Goal: Information Seeking & Learning: Find specific fact

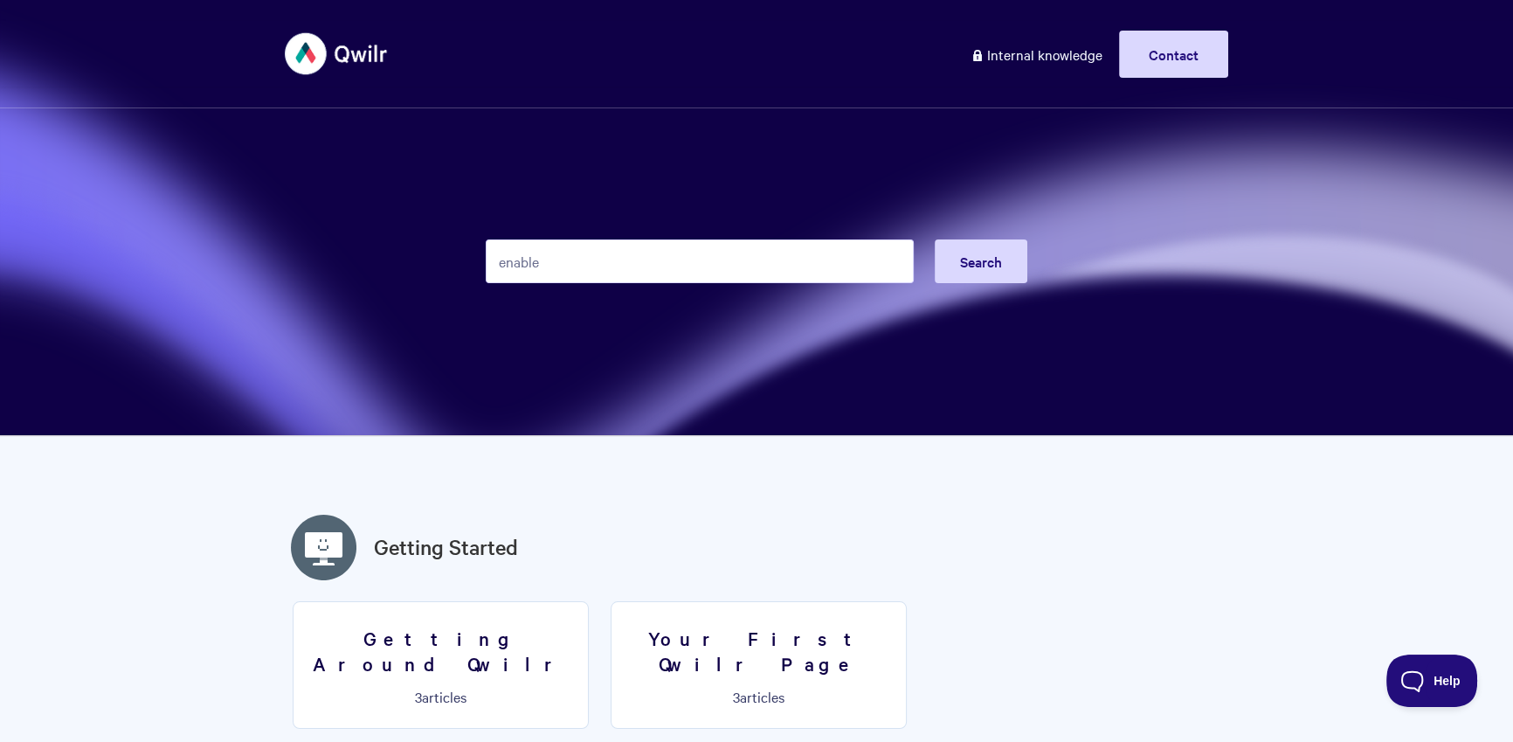
type input "enable"
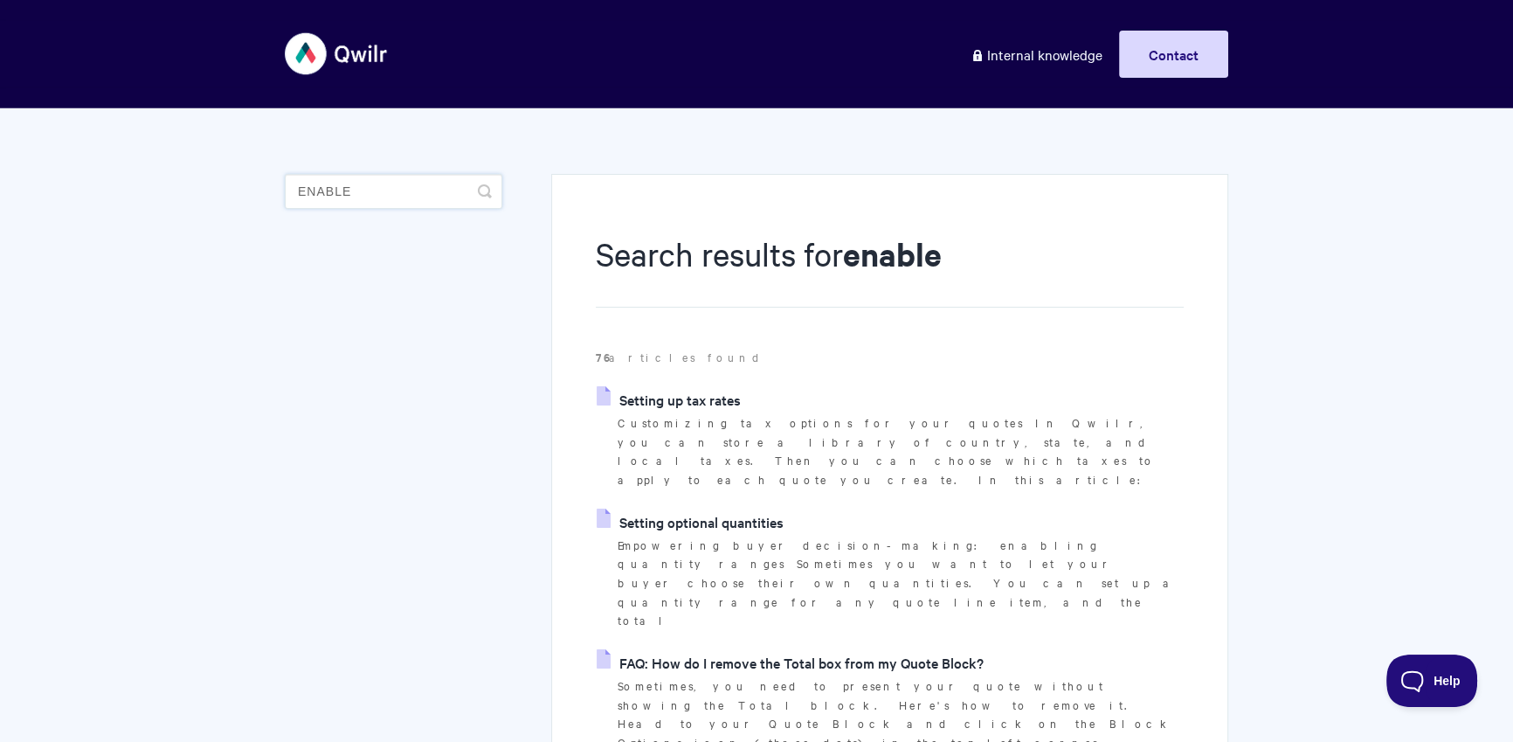
click at [336, 197] on input "enable" at bounding box center [393, 191] width 217 height 35
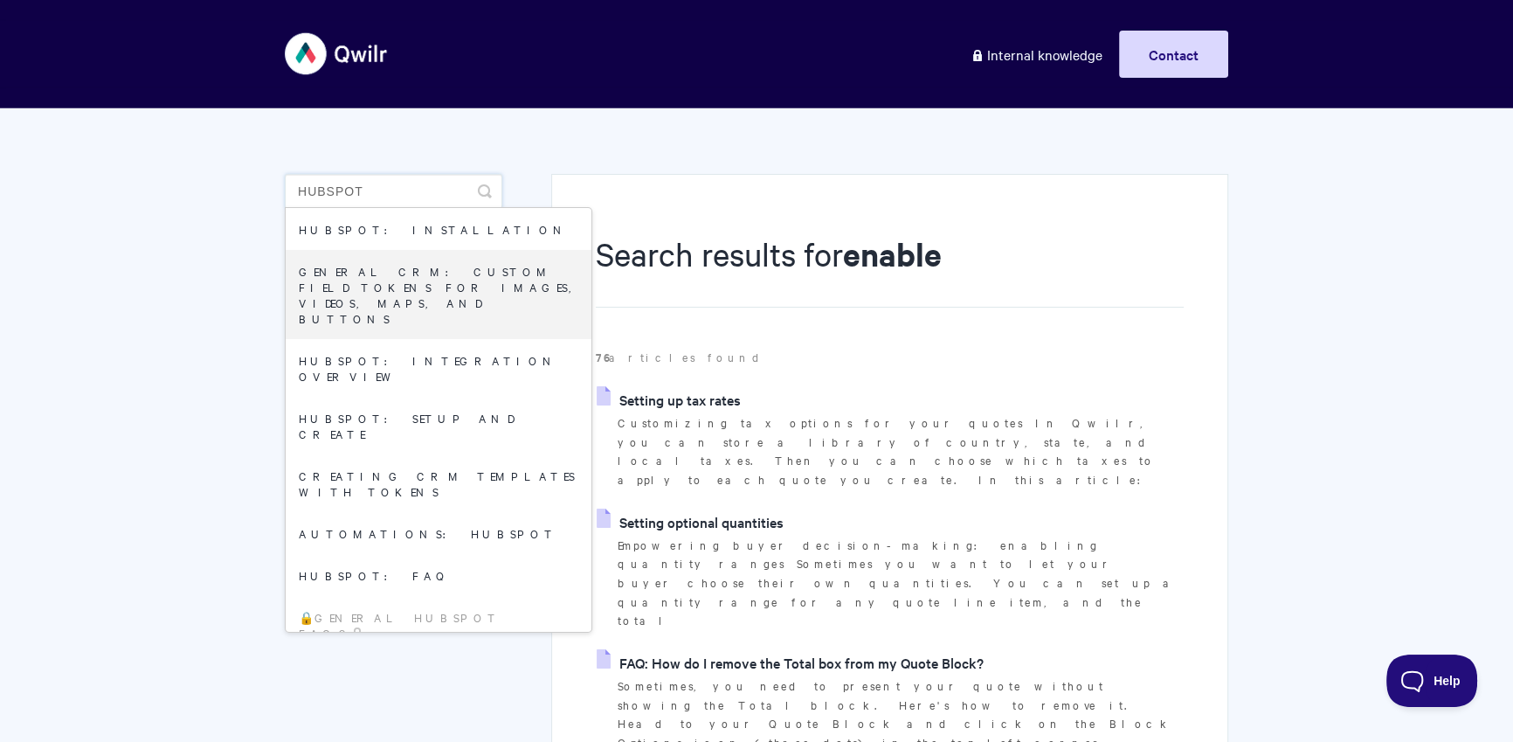
type input "hubspot"
click at [1098, 390] on li "Setting up tax rates Customizing tax options for your quotes In Qwilr, you can …" at bounding box center [890, 437] width 588 height 103
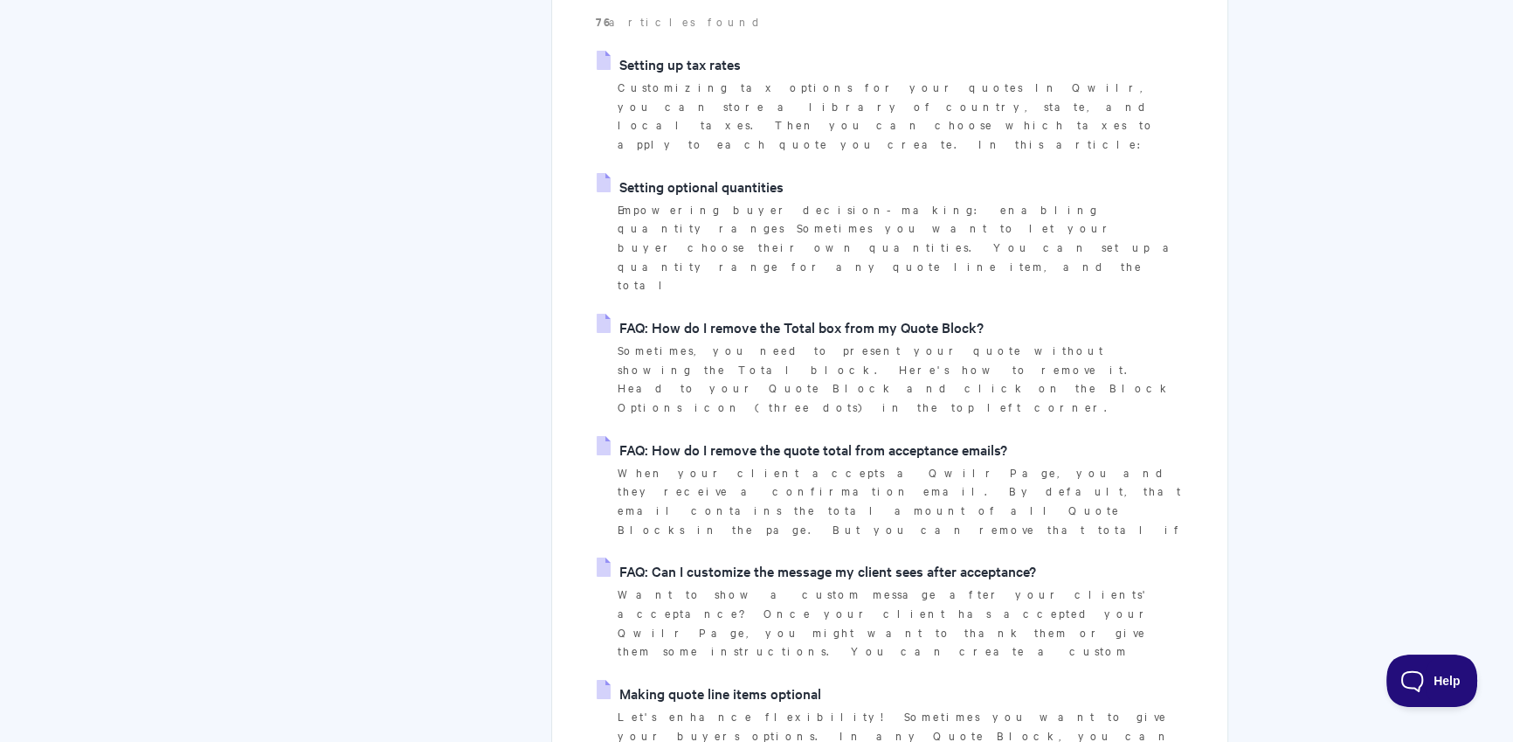
scroll to position [140, 0]
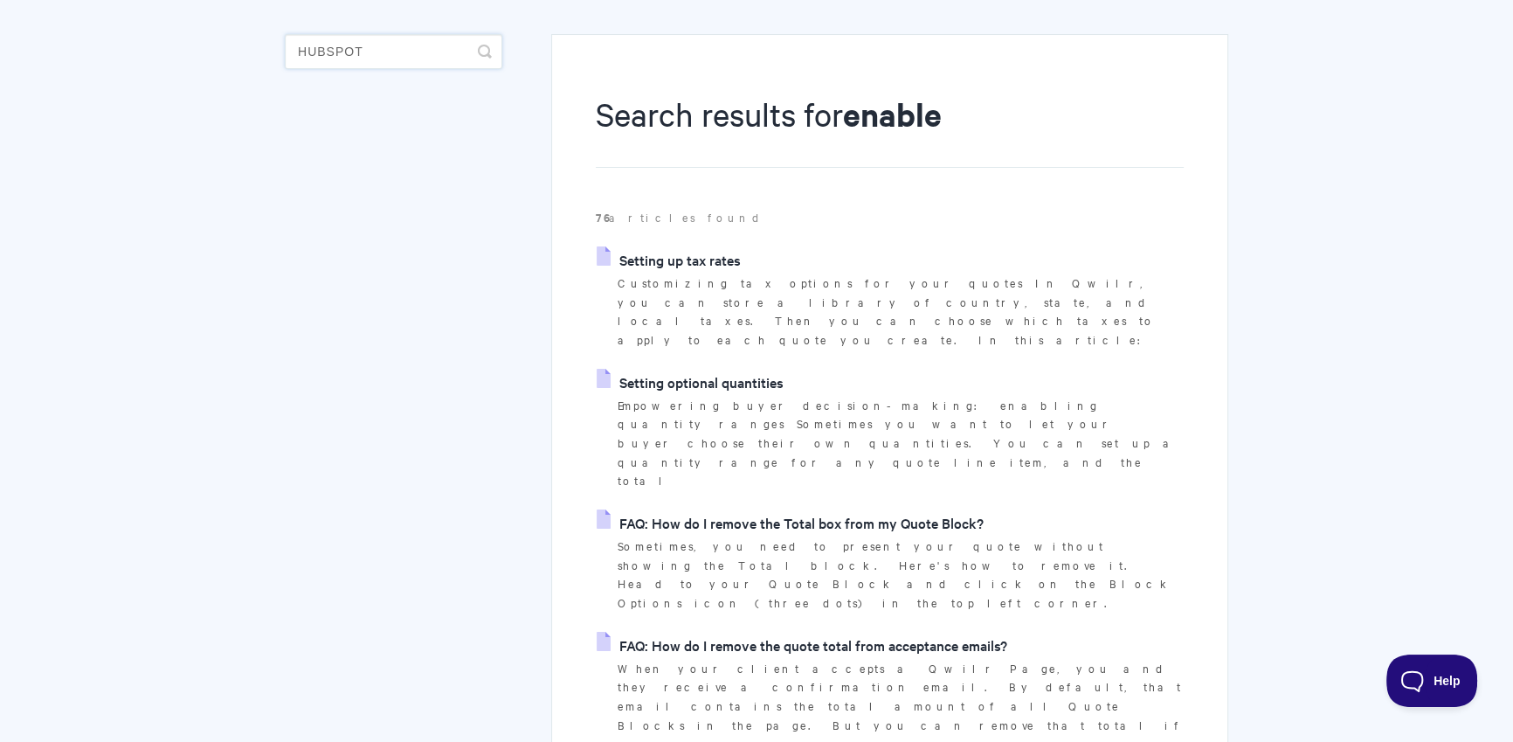
click at [476, 57] on input "hubspot" at bounding box center [393, 51] width 217 height 35
click at [482, 51] on icon "submit" at bounding box center [485, 52] width 14 height 14
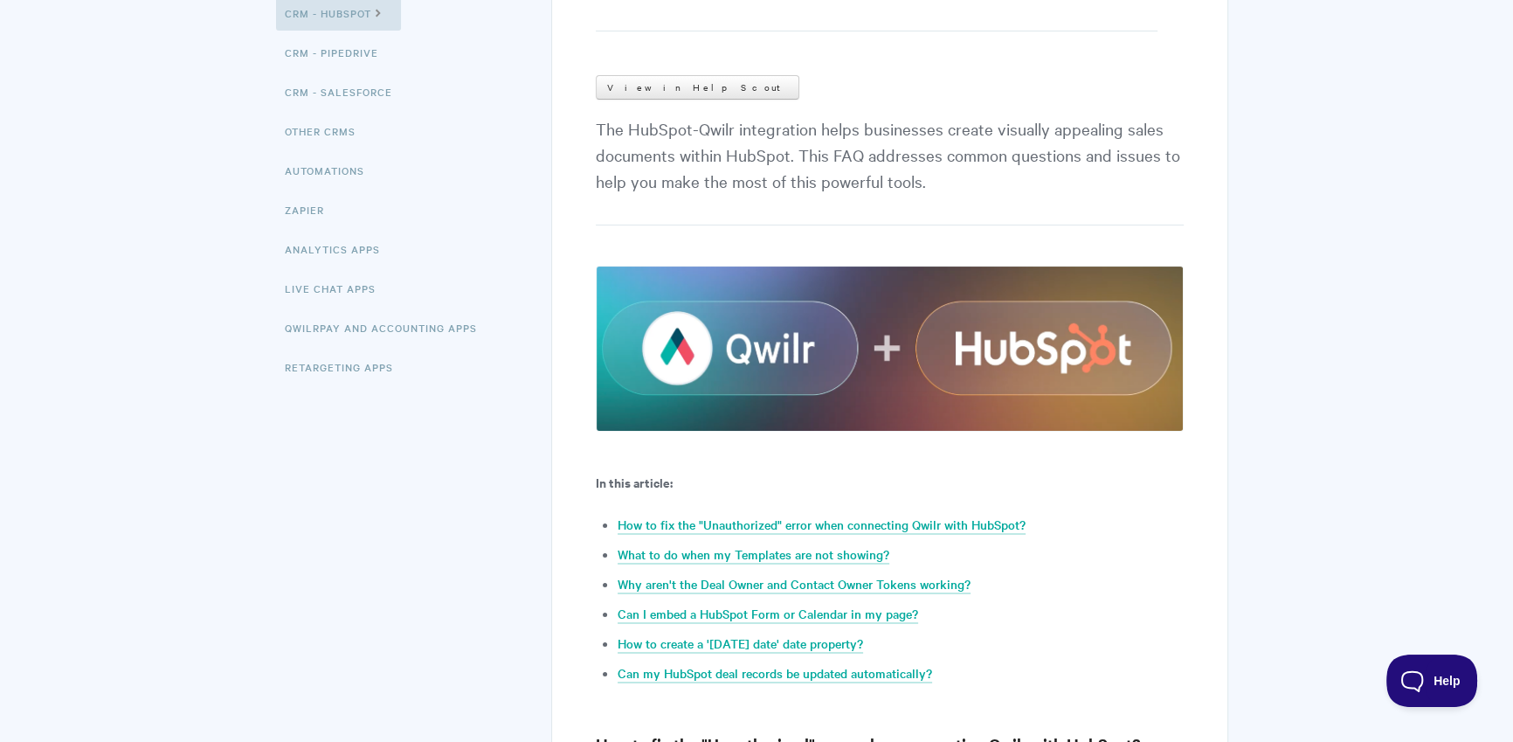
scroll to position [467, 0]
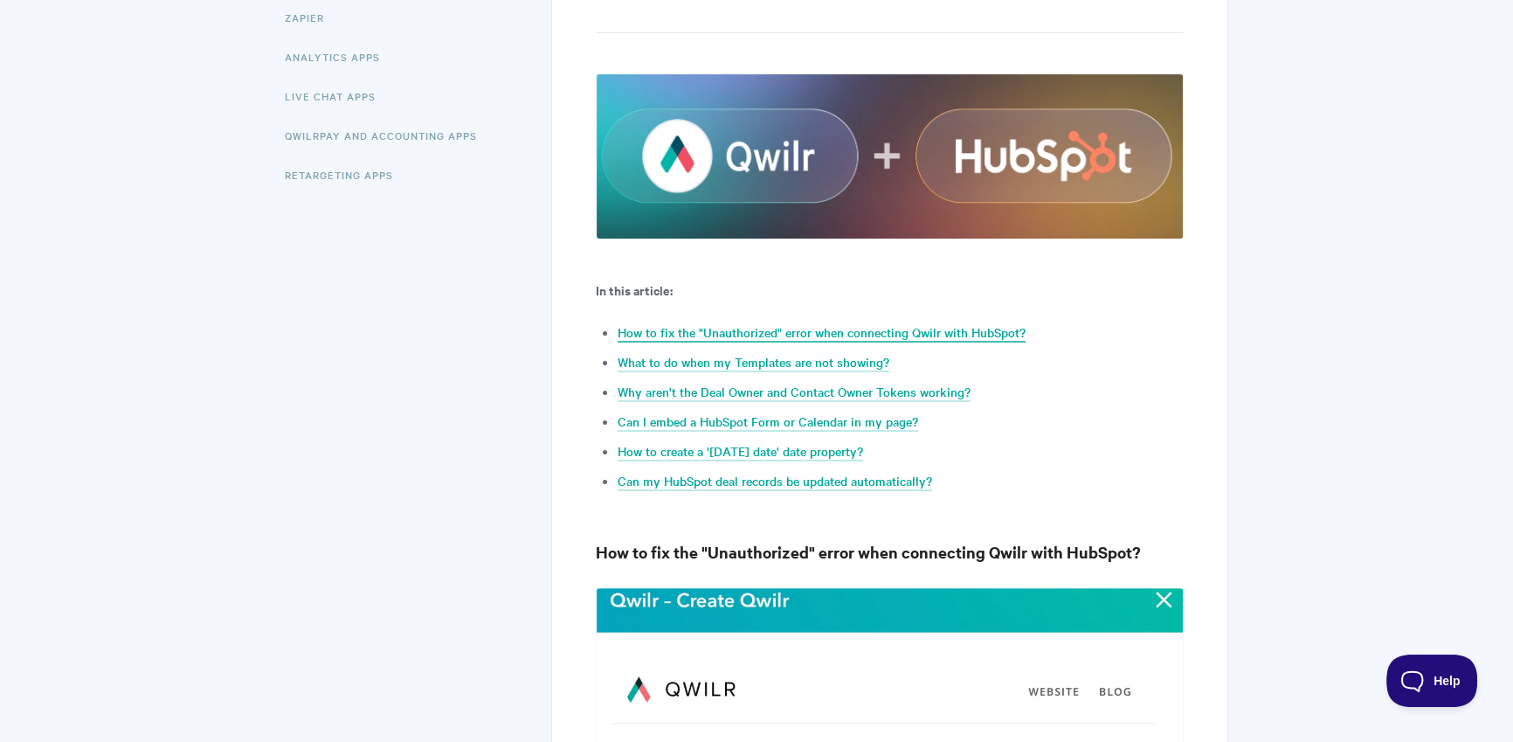
click at [826, 329] on link "How to fix the "Unauthorized" error when connecting Qwilr with HubSpot?" at bounding box center [821, 332] width 408 height 19
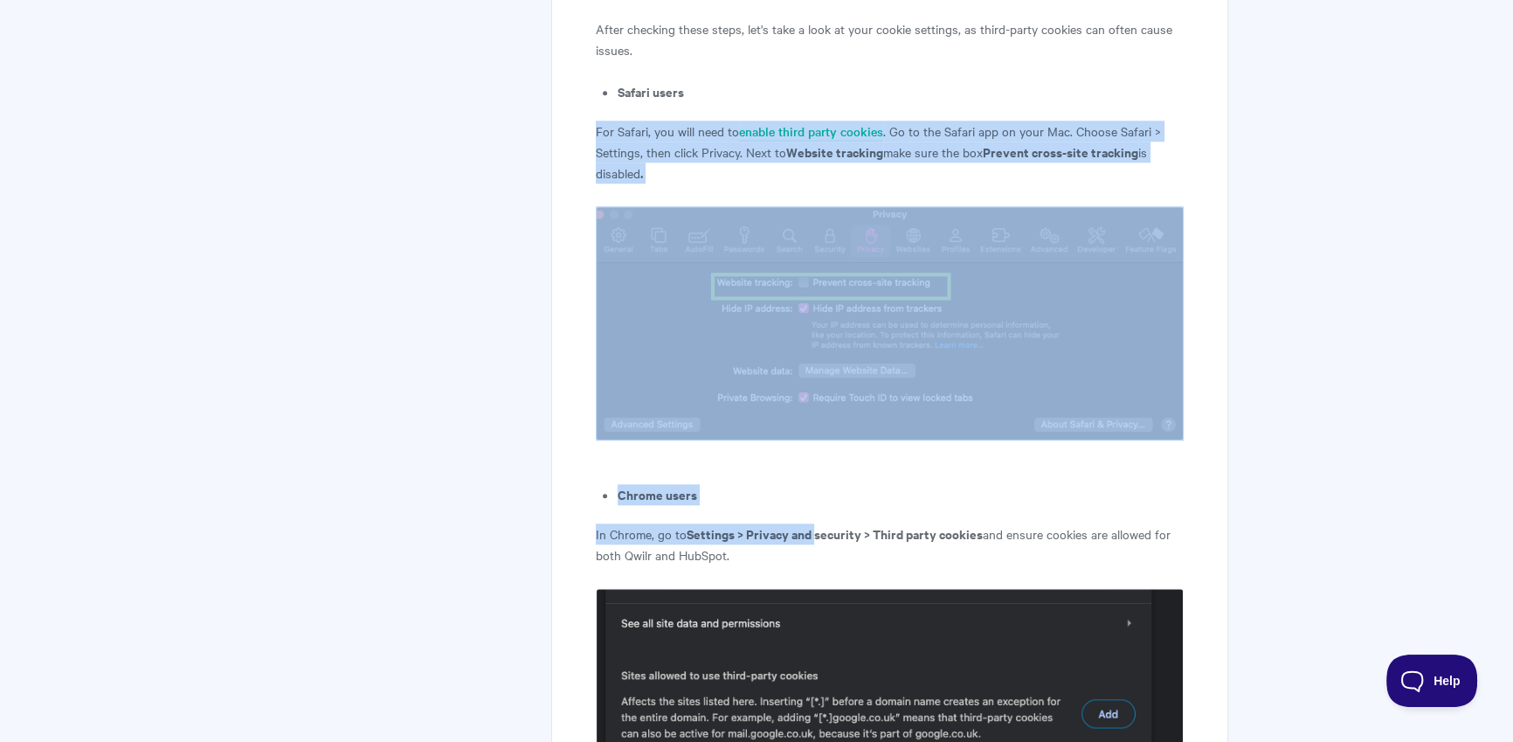
scroll to position [2373, 0]
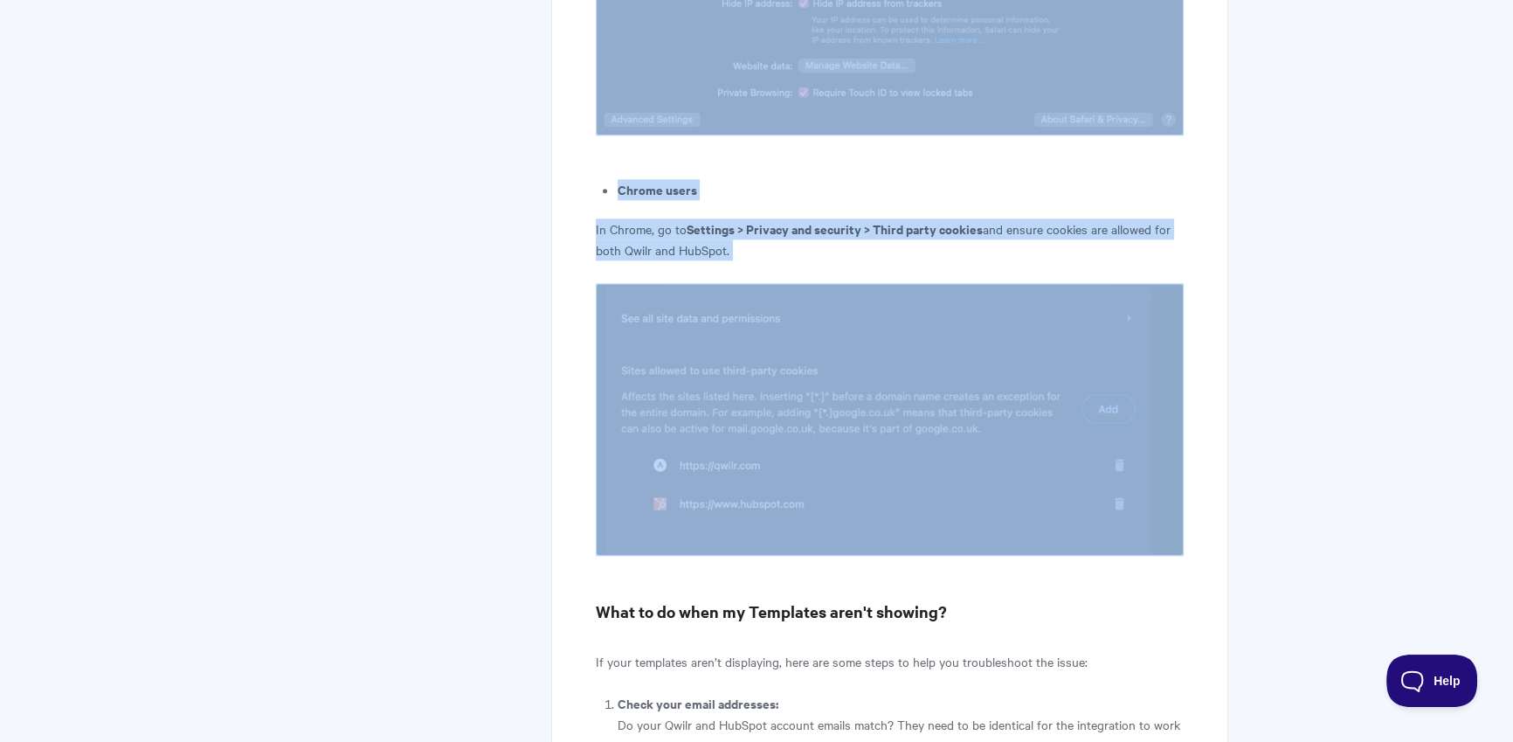
drag, startPoint x: 577, startPoint y: 338, endPoint x: 440, endPoint y: 147, distance: 235.3
copy article "For Safari, you will need to enable third party cookies . Go to the Safari app …"
